Goal: Information Seeking & Learning: Learn about a topic

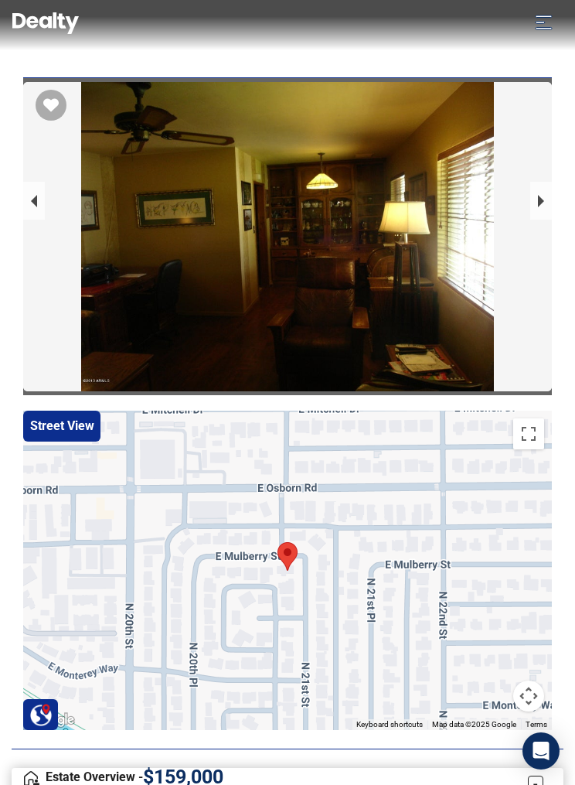
click at [46, 201] on div at bounding box center [287, 258] width 529 height 353
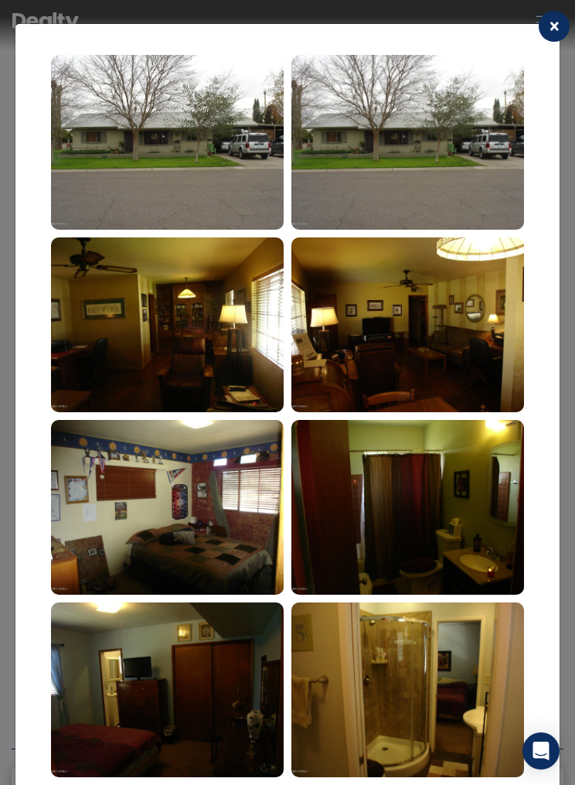
click at [189, 186] on img at bounding box center [167, 142] width 233 height 175
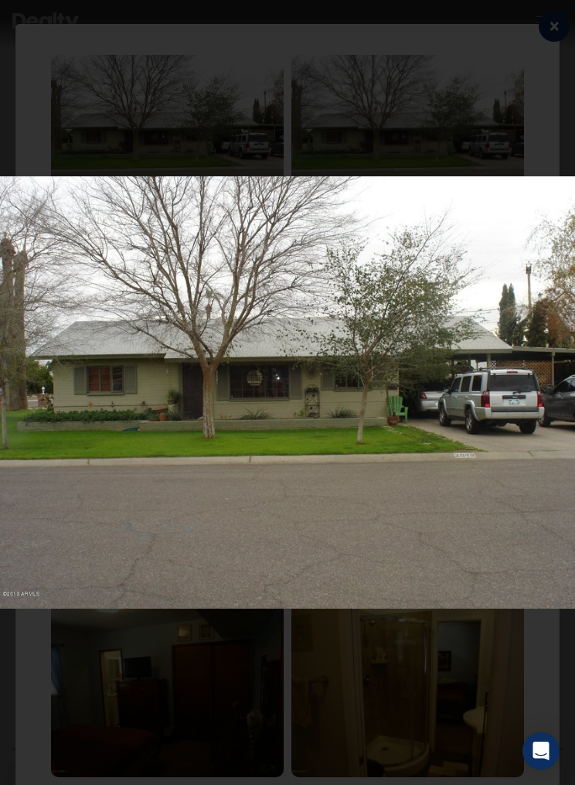
click at [555, 32] on button "button" at bounding box center [551, 17] width 34 height 34
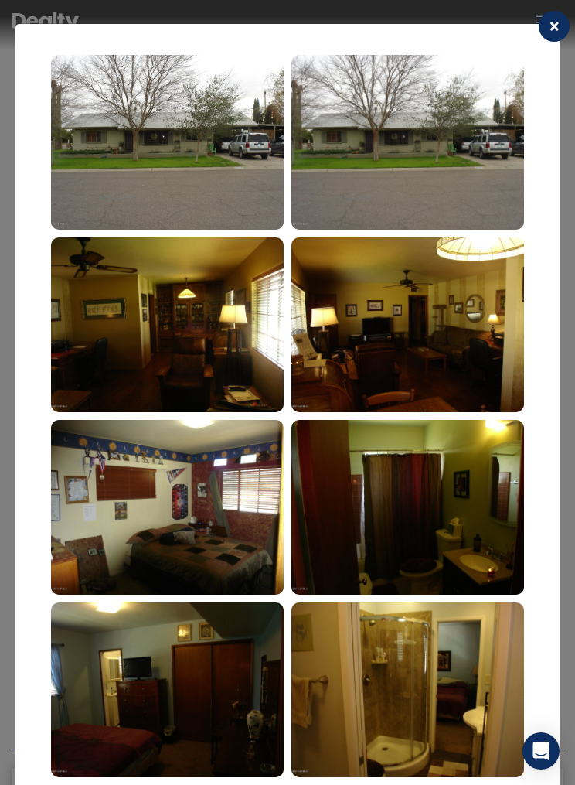
scroll to position [-4, 0]
click at [549, 34] on button "×" at bounding box center [554, 26] width 31 height 31
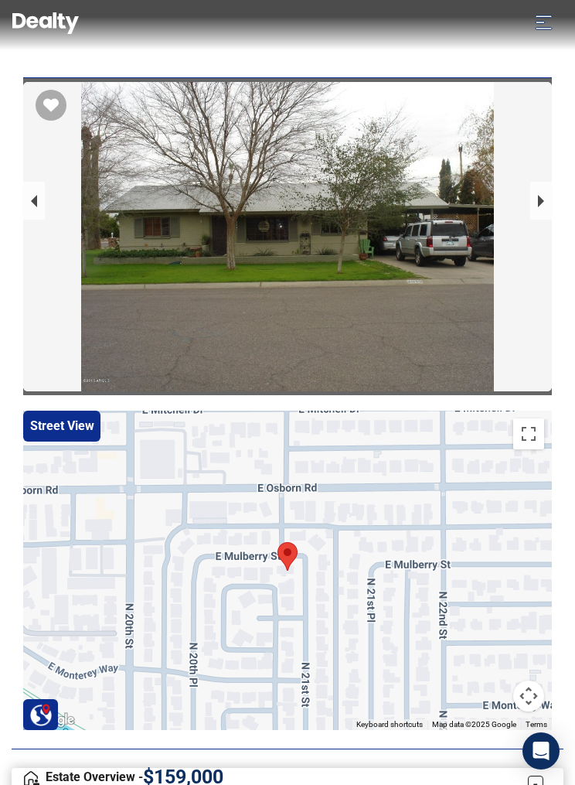
scroll to position [0, 0]
click at [543, 206] on button "next slide / item" at bounding box center [541, 201] width 22 height 38
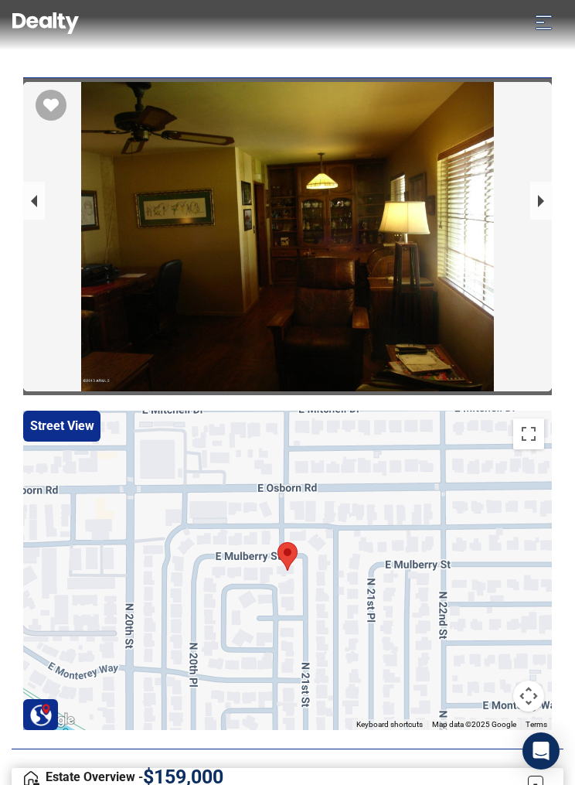
click at [32, 203] on button "previous slide / item" at bounding box center [34, 201] width 22 height 38
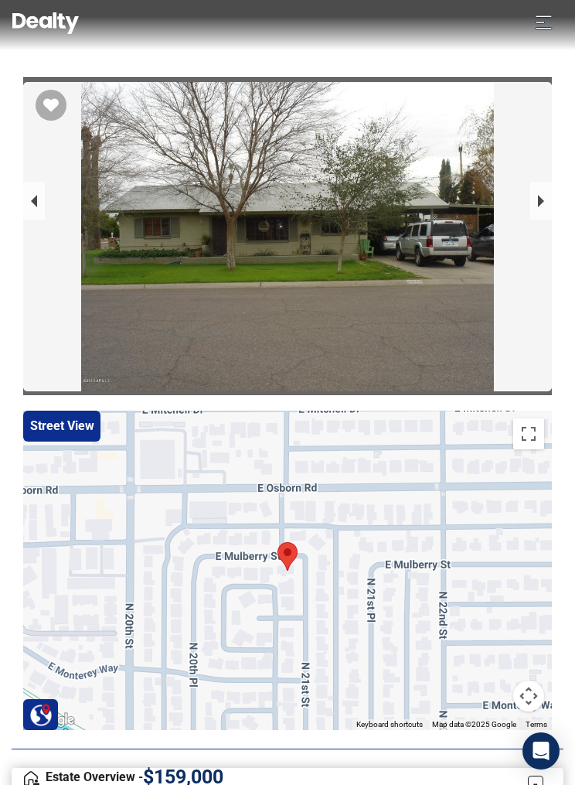
click at [541, 207] on button "next slide / item" at bounding box center [541, 201] width 22 height 38
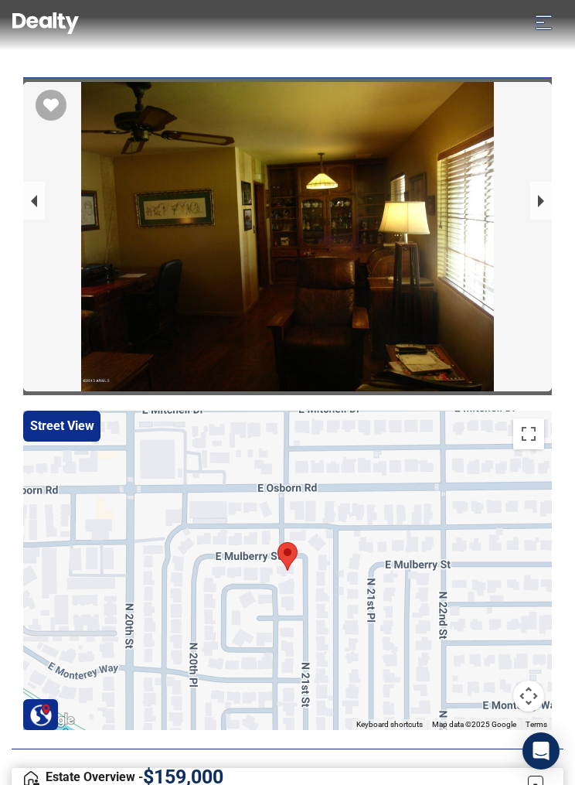
click at [543, 203] on button "next slide / item" at bounding box center [541, 201] width 22 height 38
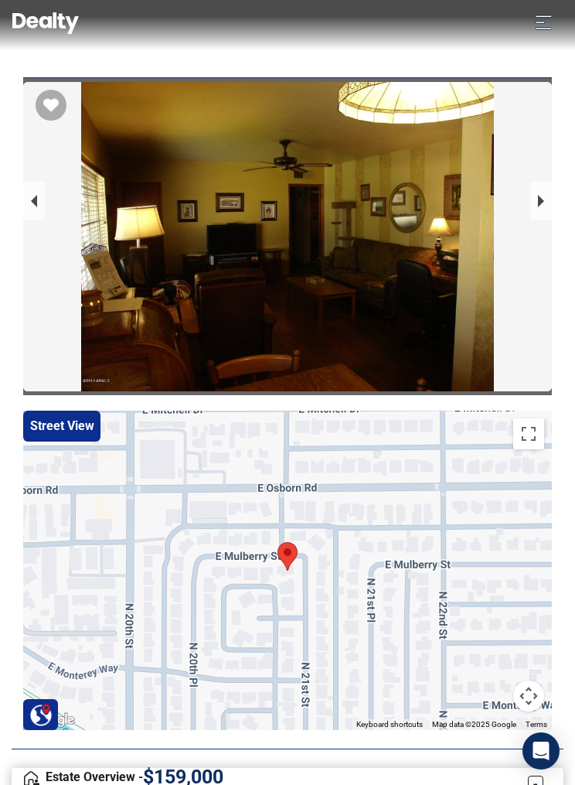
click at [544, 206] on button "next slide / item" at bounding box center [541, 201] width 22 height 38
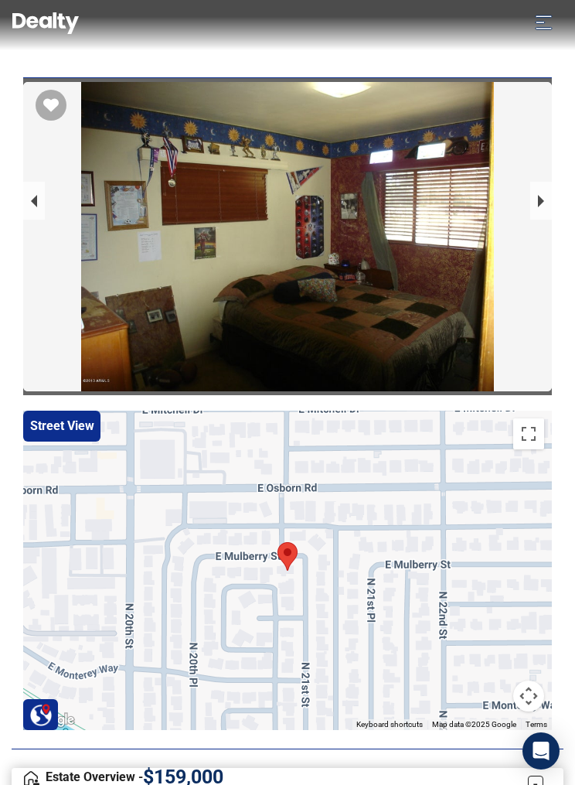
click at [547, 206] on button "next slide / item" at bounding box center [541, 201] width 22 height 38
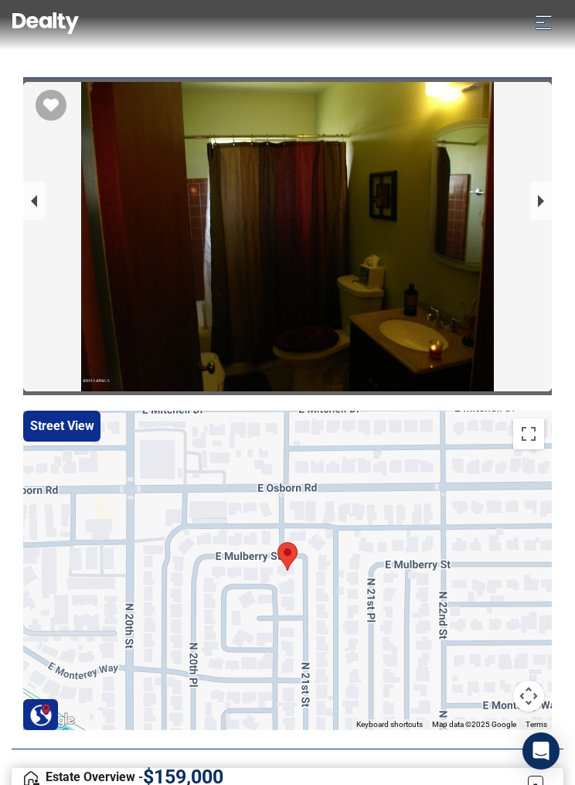
click at [550, 193] on button "next slide / item" at bounding box center [541, 201] width 22 height 38
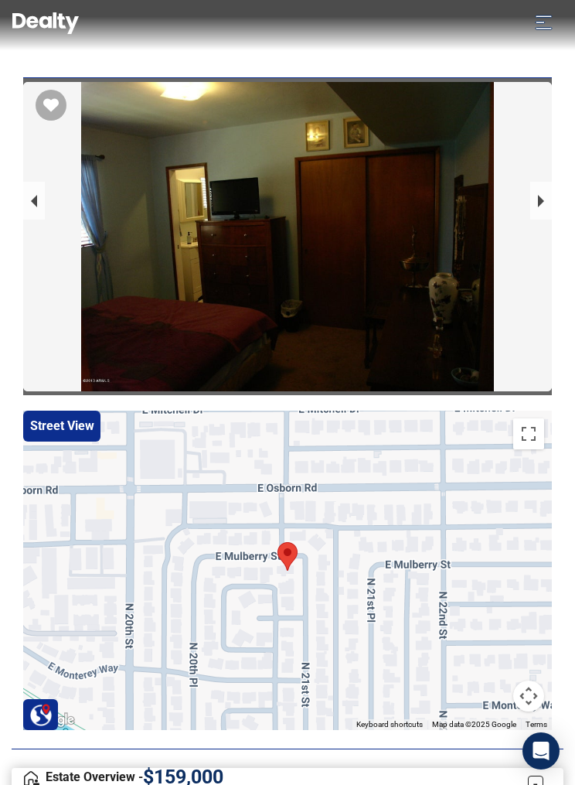
click at [547, 205] on button "next slide / item" at bounding box center [541, 201] width 22 height 38
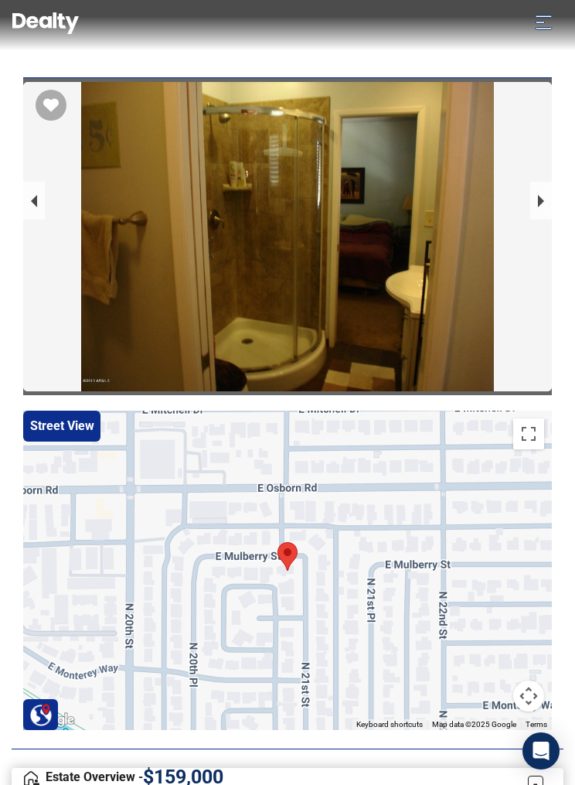
click at [547, 205] on button "next slide / item" at bounding box center [541, 201] width 22 height 38
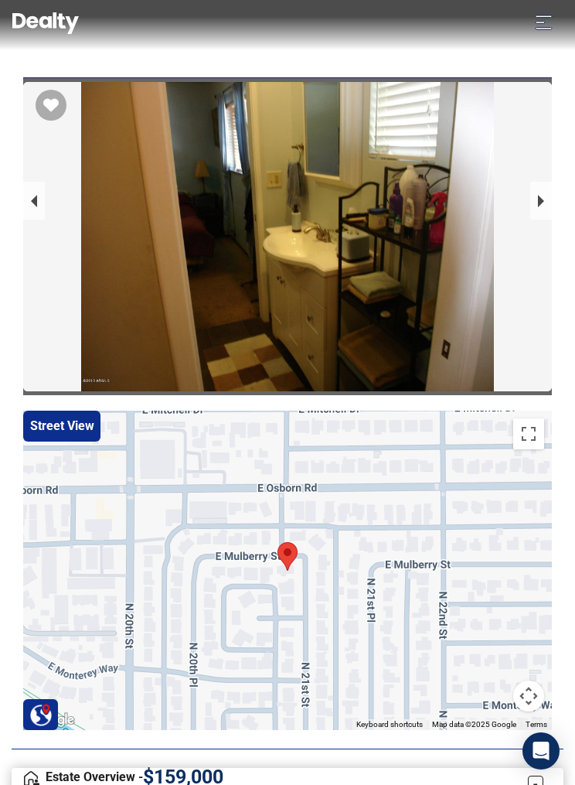
click at [550, 204] on button "next slide / item" at bounding box center [541, 201] width 22 height 38
